Goal: Task Accomplishment & Management: Use online tool/utility

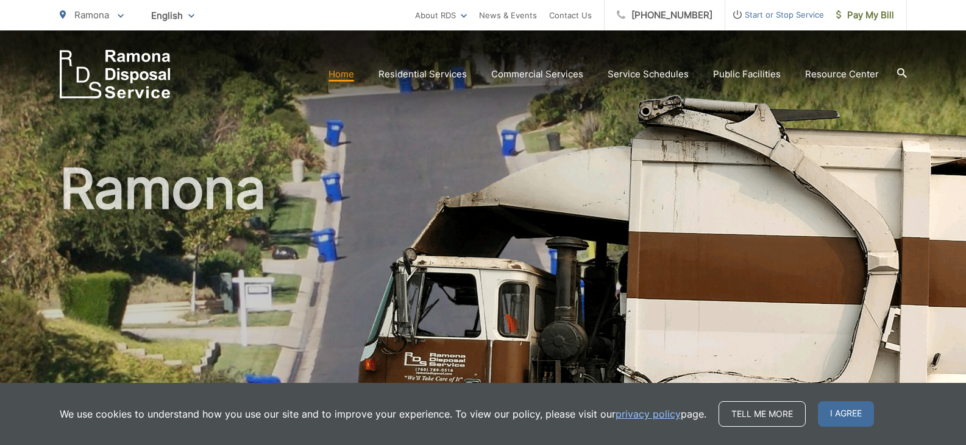
click at [707, 134] on div "Ramona" at bounding box center [483, 281] width 847 height 503
click at [872, 18] on span "Pay My Bill" at bounding box center [865, 15] width 58 height 15
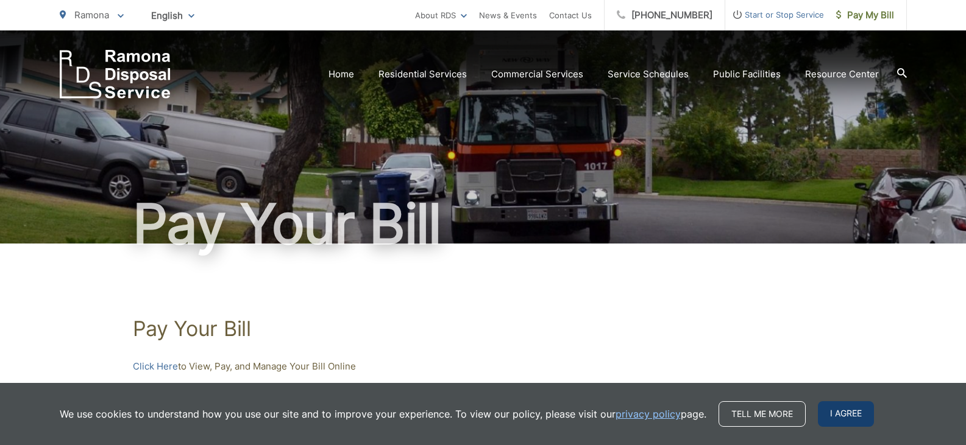
click at [838, 419] on span "I agree" at bounding box center [846, 414] width 56 height 26
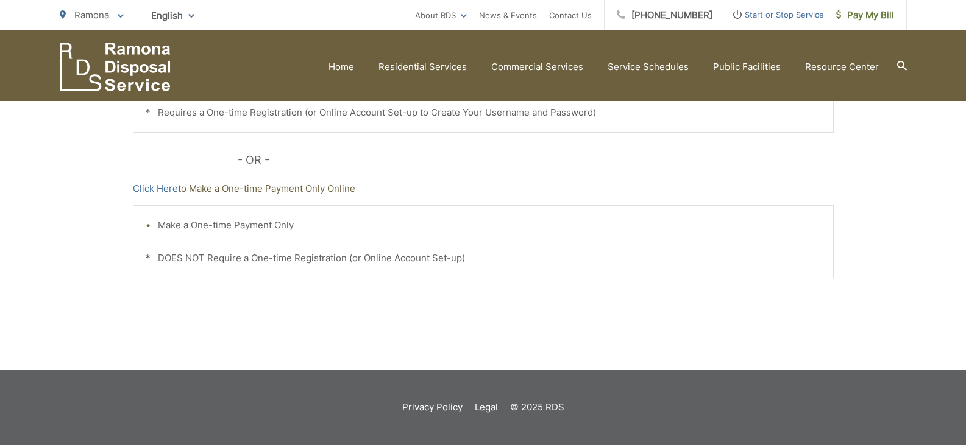
scroll to position [32, 0]
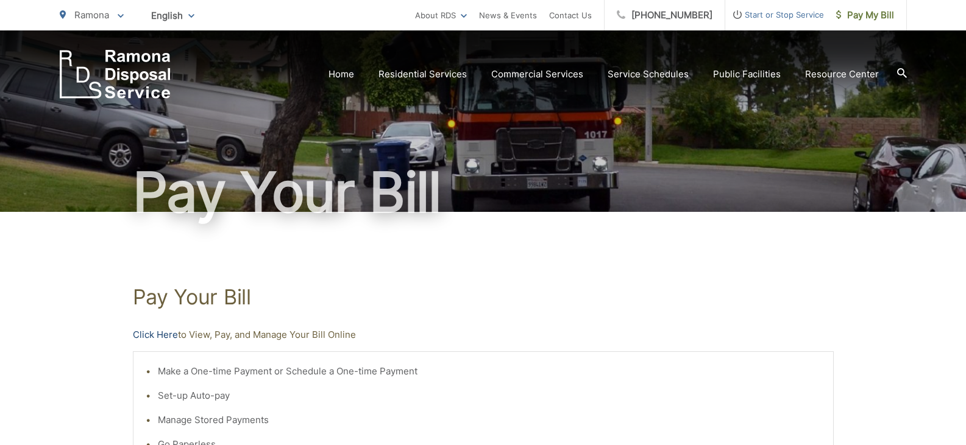
click at [155, 334] on link "Click Here" at bounding box center [155, 335] width 45 height 15
